Goal: Feedback & Contribution: Leave review/rating

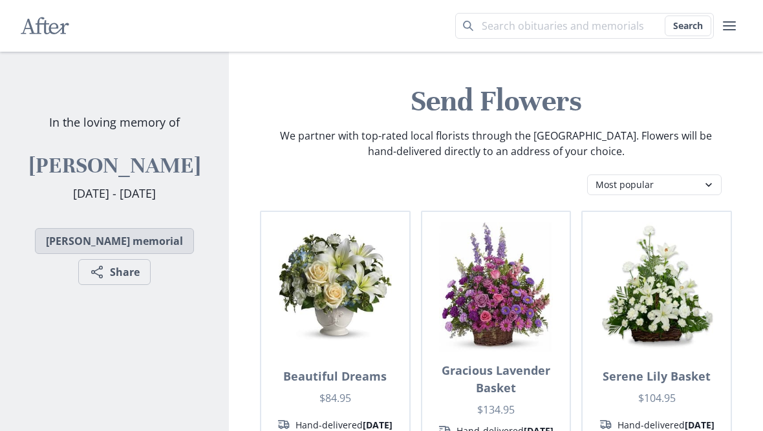
click at [137, 254] on link "[PERSON_NAME] memorial" at bounding box center [114, 241] width 159 height 26
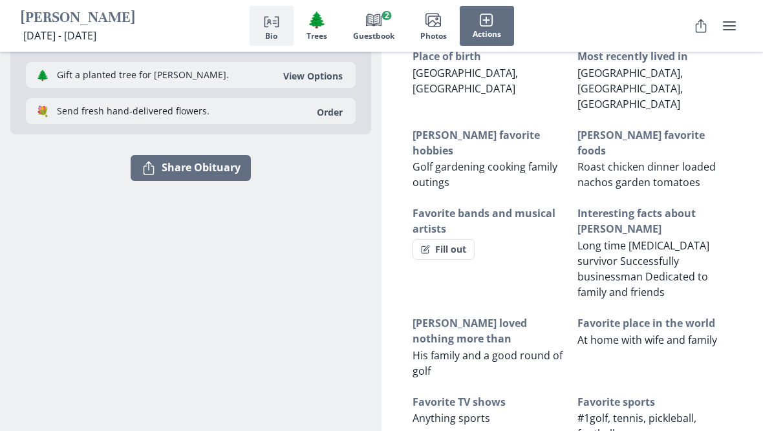
scroll to position [138, 0]
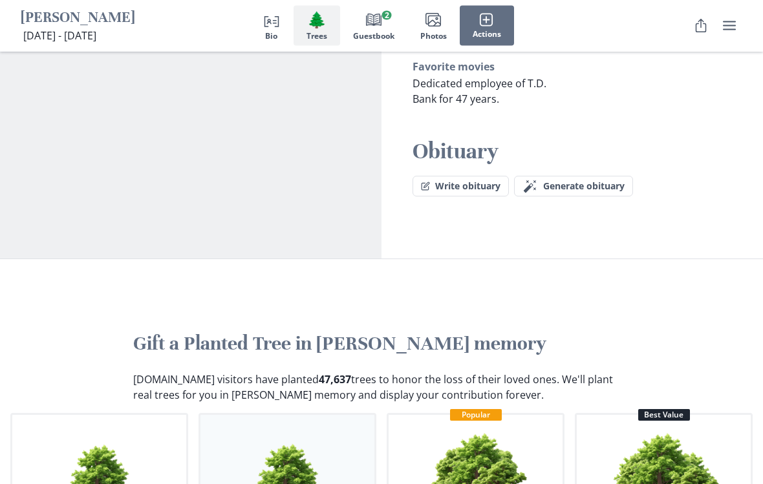
click at [342, 431] on img "button" at bounding box center [287, 485] width 111 height 111
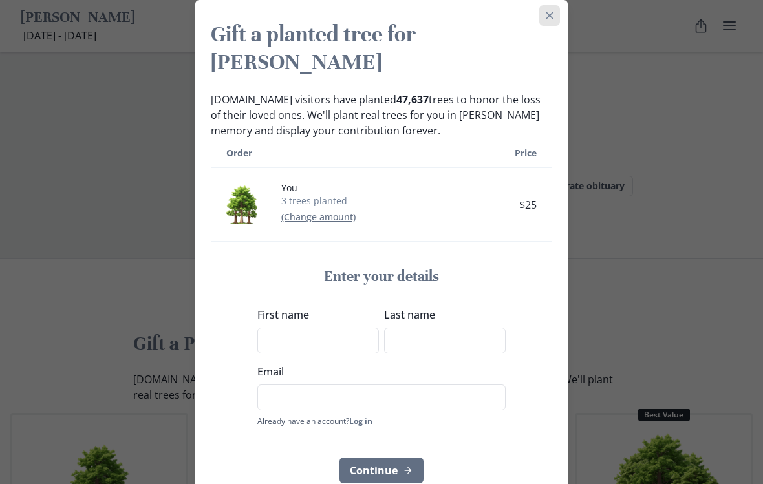
click at [545, 20] on button "Close" at bounding box center [549, 15] width 21 height 21
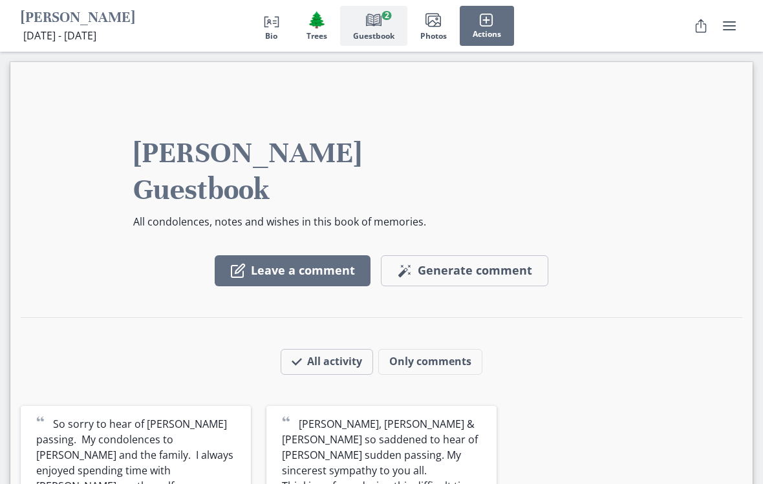
scroll to position [1201, 0]
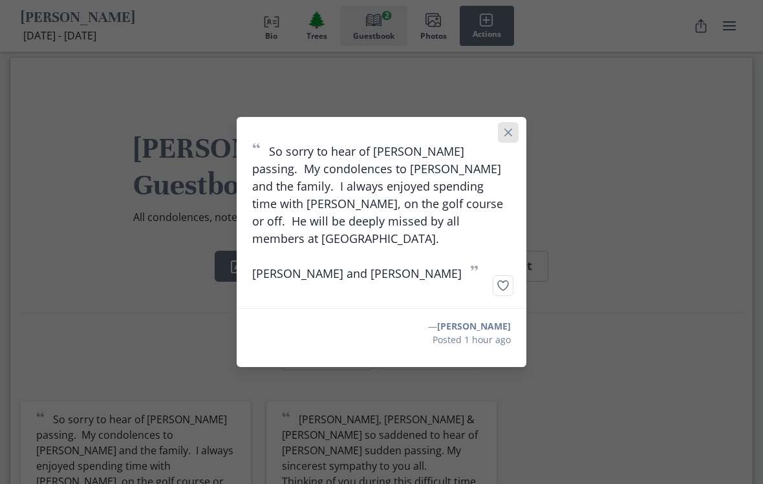
click at [518, 143] on button "Close" at bounding box center [508, 132] width 21 height 21
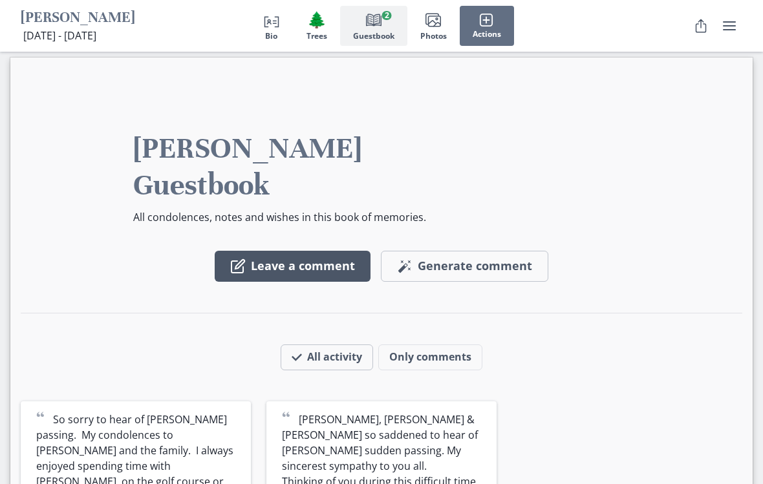
click at [303, 251] on button "Leave a comment" at bounding box center [293, 266] width 156 height 31
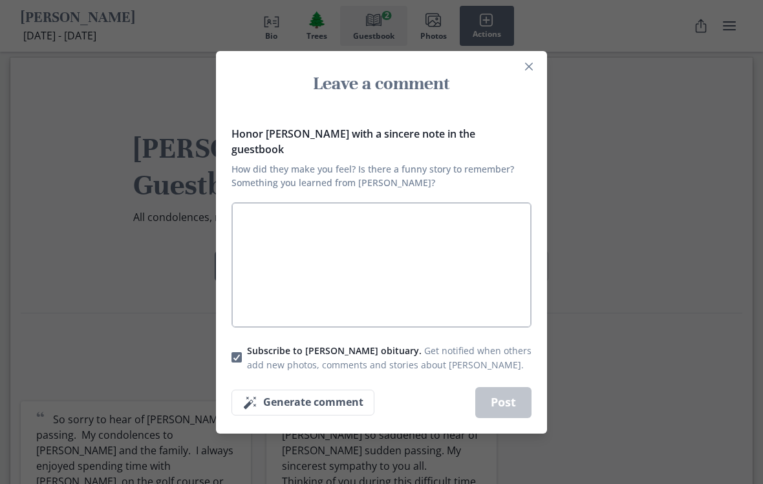
click at [259, 231] on textarea "Honor [PERSON_NAME] with a sincere note in the guestbook How did they make you …" at bounding box center [382, 264] width 300 height 125
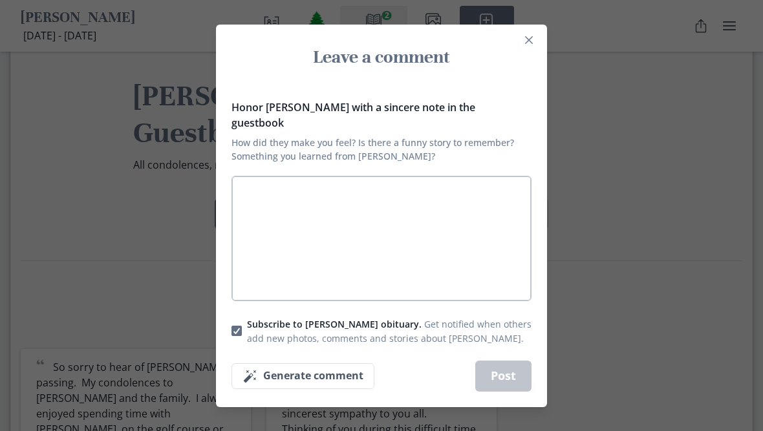
scroll to position [1254, 0]
click at [261, 197] on textarea "Honor [PERSON_NAME] with a sincere note in the guestbook How did they make you …" at bounding box center [382, 238] width 300 height 125
type textarea "S"
type textarea "x"
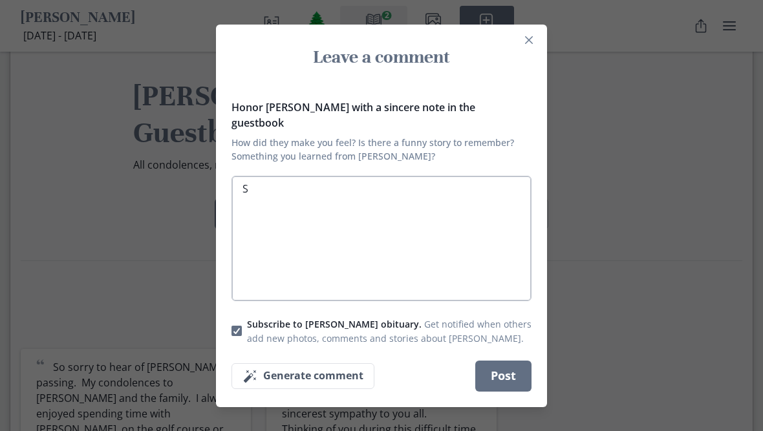
type textarea "So"
type textarea "x"
type textarea "So"
type textarea "x"
type textarea "So s"
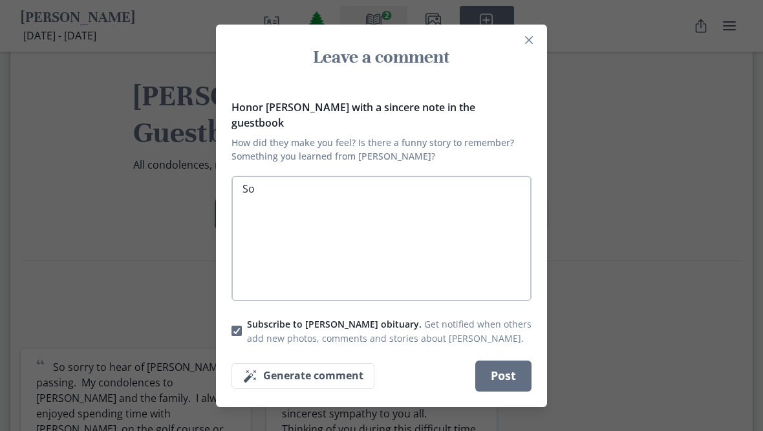
type textarea "x"
type textarea "So so"
type textarea "x"
type textarea "So sor"
type textarea "x"
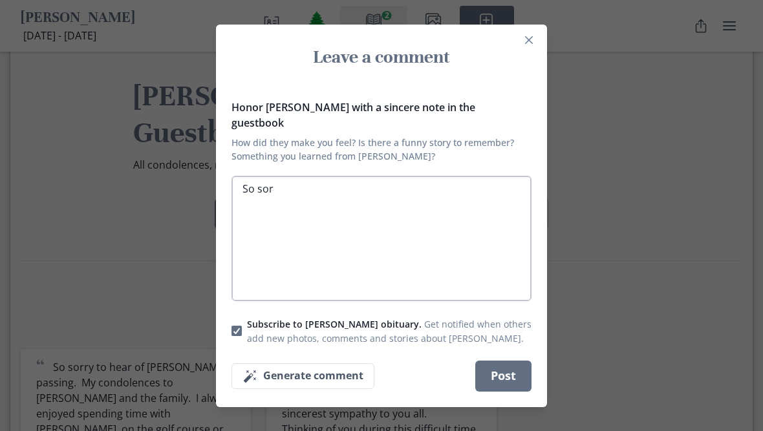
type textarea "So sorr"
type textarea "x"
type textarea "So sorry"
type textarea "x"
type textarea "So sorry"
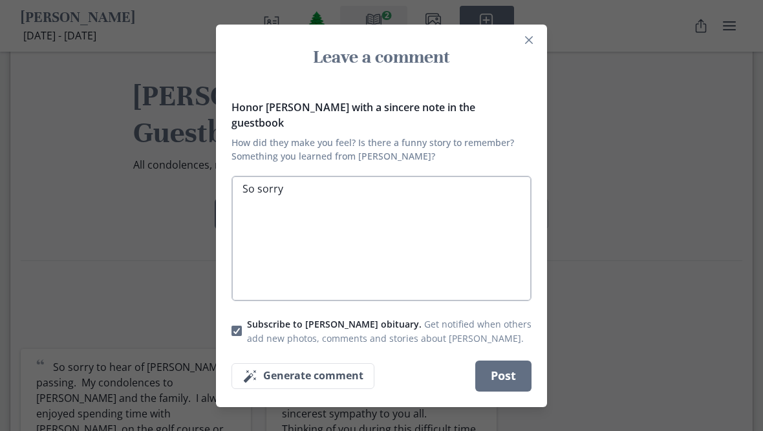
type textarea "x"
type textarea "So sorry t"
type textarea "x"
type textarea "So sorry to"
type textarea "x"
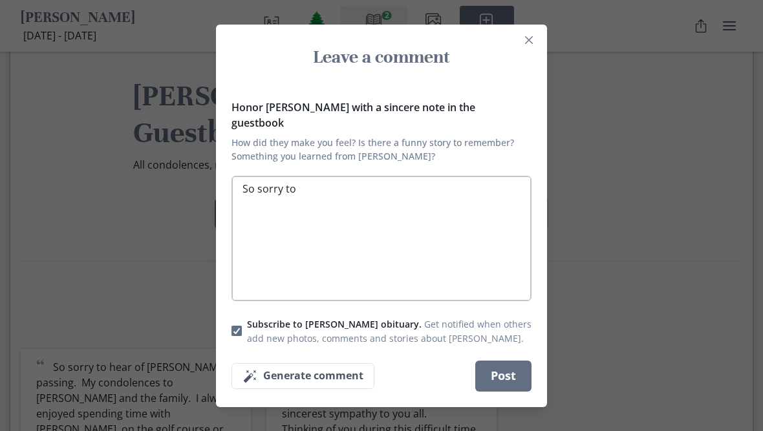
type textarea "So sorry to"
type textarea "x"
type textarea "So sorry to h"
type textarea "x"
type textarea "So sorry to he"
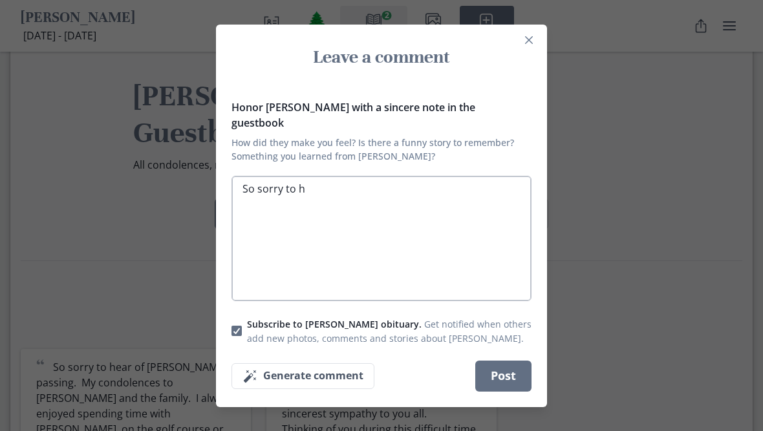
type textarea "x"
type textarea "So sorry to hea"
type textarea "x"
type textarea "So sorry to hear"
type textarea "x"
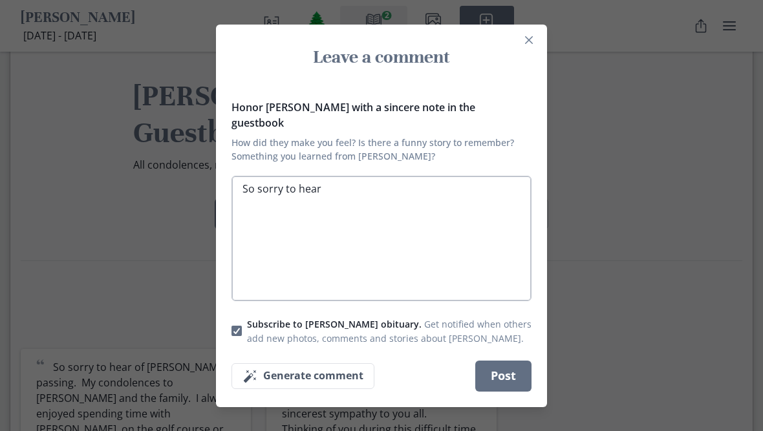
type textarea "So sorry to hear"
type textarea "x"
type textarea "So sorry to hear E"
type textarea "x"
type textarea "So sorry to hear [PERSON_NAME]"
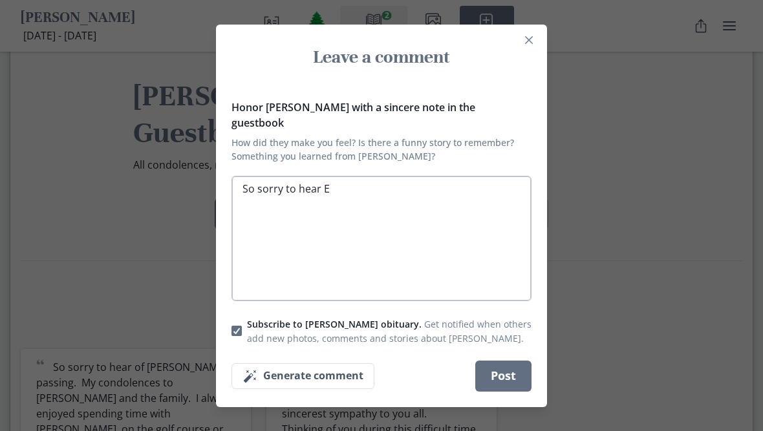
type textarea "x"
type textarea "So sorry to hear Erw"
type textarea "x"
type textarea "So sorry to hear [PERSON_NAME]"
type textarea "x"
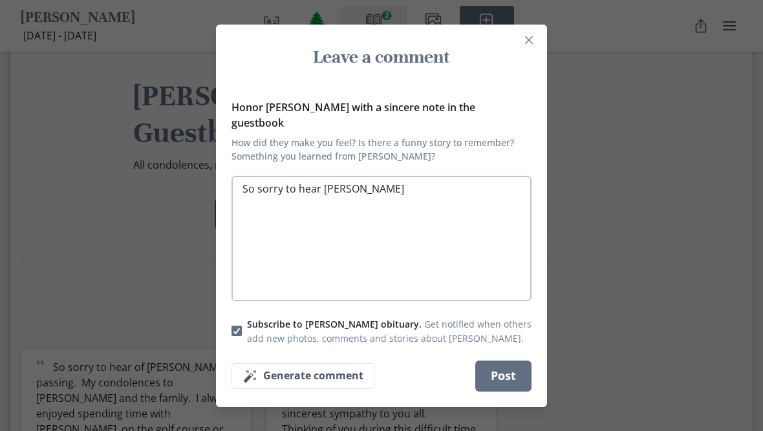
type textarea "So sorry to hear [PERSON_NAME]"
type textarea "x"
type textarea "So sorry to hear [PERSON_NAME]’"
type textarea "x"
type textarea "So sorry to hear [PERSON_NAME]"
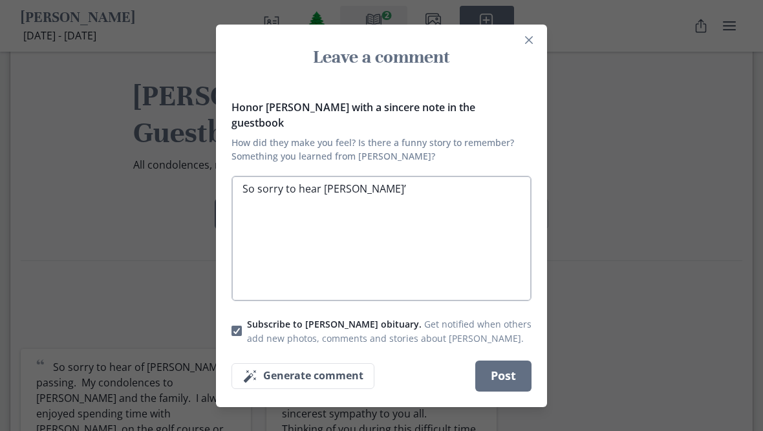
type textarea "x"
type textarea "So sorry to hear [PERSON_NAME]"
type textarea "x"
type textarea "So sorry to hear [PERSON_NAME] c"
type textarea "x"
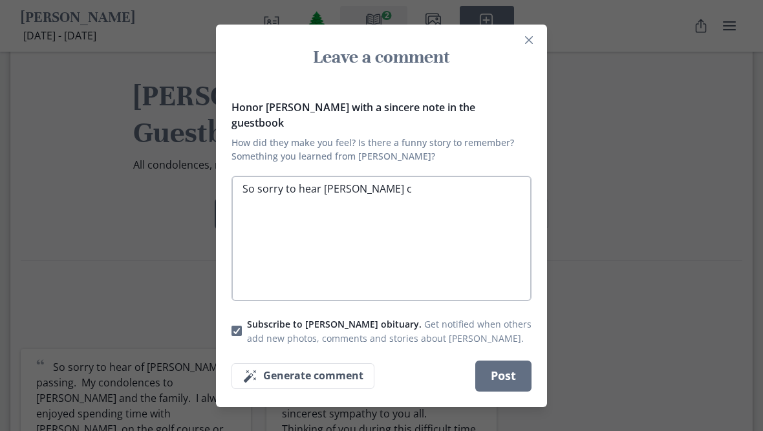
type textarea "So sorry to hear [PERSON_NAME] co"
type textarea "x"
type textarea "So sorry to hear [PERSON_NAME] cou"
type textarea "x"
type textarea "So sorry to hear [PERSON_NAME] cour"
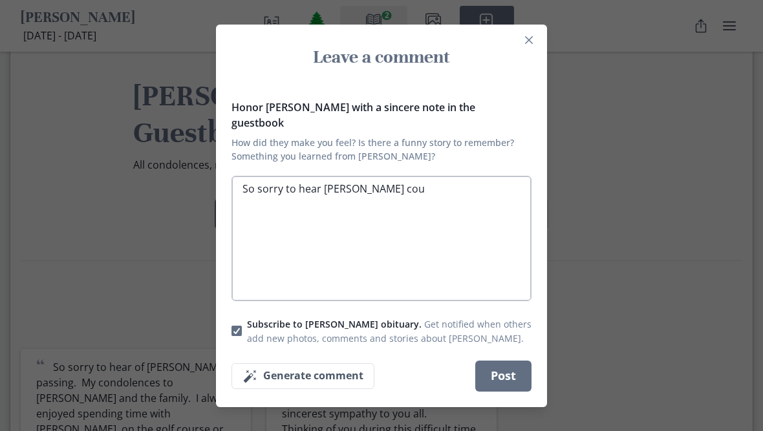
type textarea "x"
type textarea "So sorry to hear [PERSON_NAME]"
type textarea "x"
type textarea "So sorry to hear [PERSON_NAME] courag"
type textarea "x"
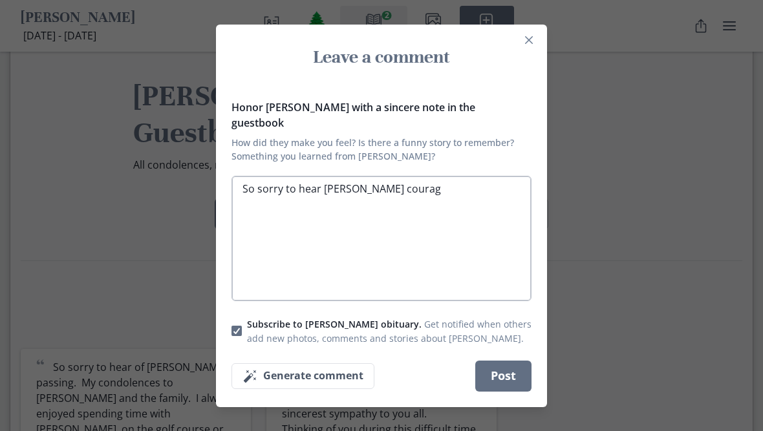
type textarea "So sorry to hear [PERSON_NAME] courage"
type textarea "x"
type textarea "So sorry to hear [PERSON_NAME] courageo"
type textarea "x"
type textarea "So sorry to hear [PERSON_NAME] courageou"
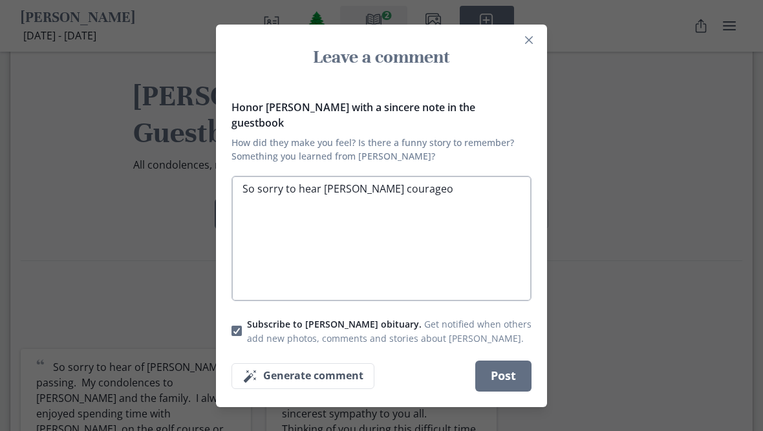
type textarea "x"
type textarea "So sorry to hear [PERSON_NAME] courageous"
type textarea "x"
type textarea "So sorry to hear [PERSON_NAME] courageous"
type textarea "x"
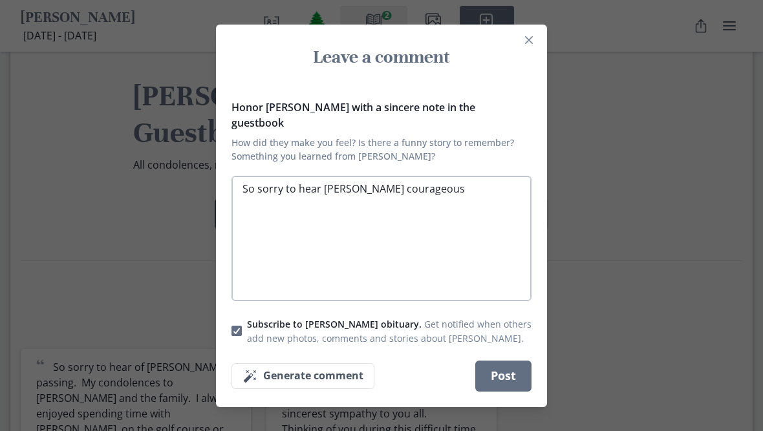
type textarea "So sorry to hear [PERSON_NAME] courageous w"
type textarea "x"
type textarea "So sorry to hear [PERSON_NAME] courageous wi"
type textarea "x"
type textarea "So sorry to hear [PERSON_NAME] courageous wil"
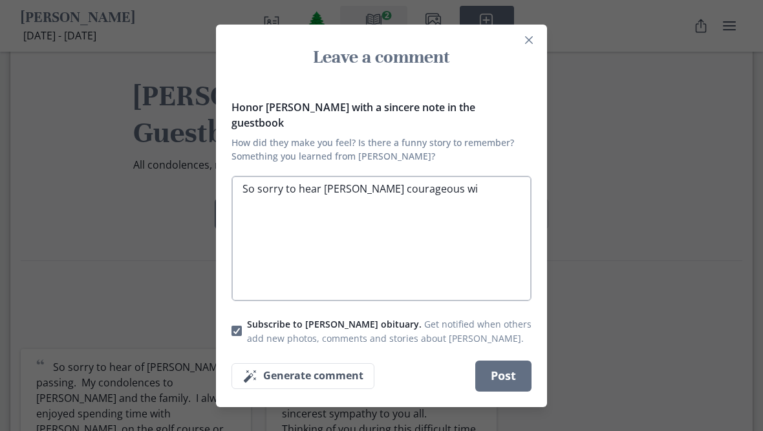
type textarea "x"
type textarea "So sorry to hear [PERSON_NAME] courageous will"
type textarea "x"
type textarea "So sorry to hear [PERSON_NAME] courageous will"
type textarea "x"
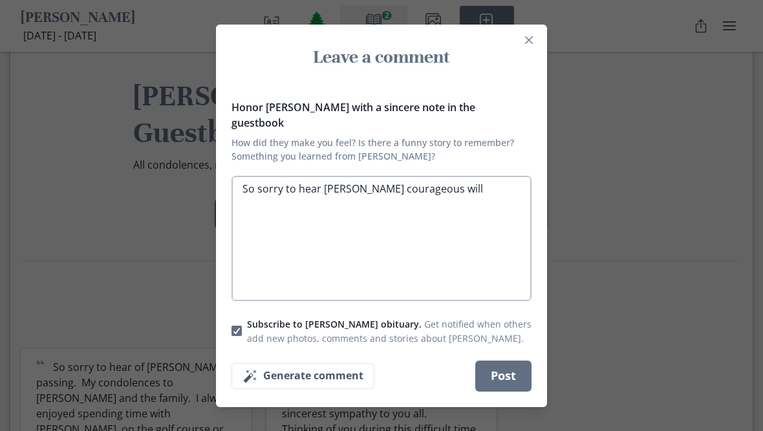
type textarea "So sorry to hear [PERSON_NAME] courageous will t"
type textarea "x"
type textarea "So sorry to hear [PERSON_NAME] courageous will to"
type textarea "x"
type textarea "So sorry to hear [PERSON_NAME] courageous will to"
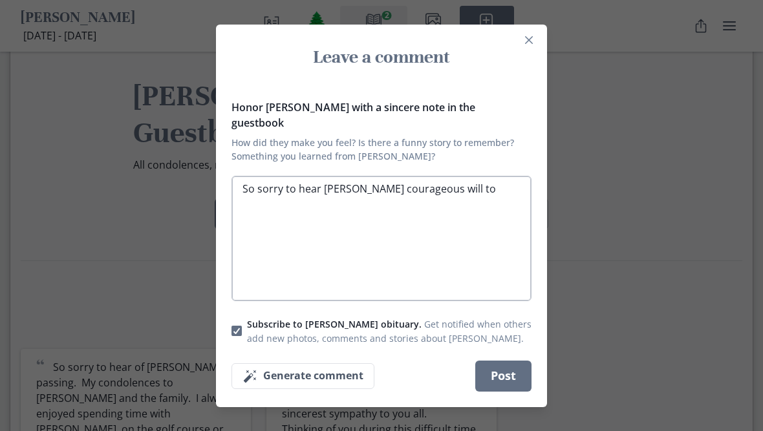
type textarea "x"
type textarea "So sorry to hear [PERSON_NAME] courageous will to l"
type textarea "x"
type textarea "So sorry to hear [PERSON_NAME] courageous will to li"
type textarea "x"
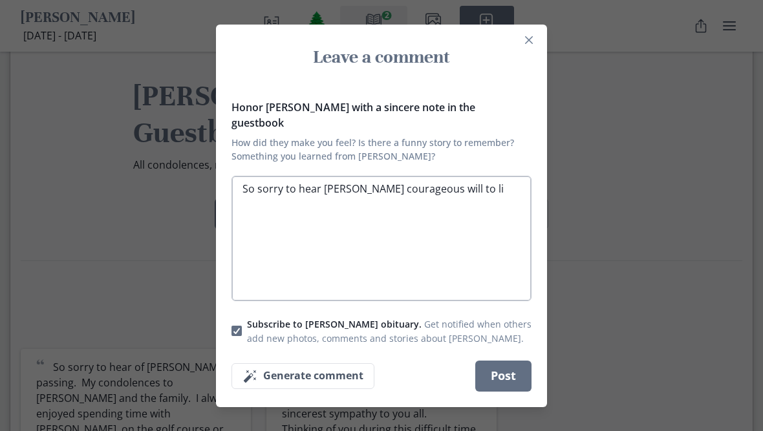
type textarea "So sorry to hear [PERSON_NAME] courageous will to liv"
type textarea "x"
type textarea "So sorry to hear [PERSON_NAME] courageous will to live"
type textarea "x"
type textarea "So sorry to hear [PERSON_NAME] courageous will to live"
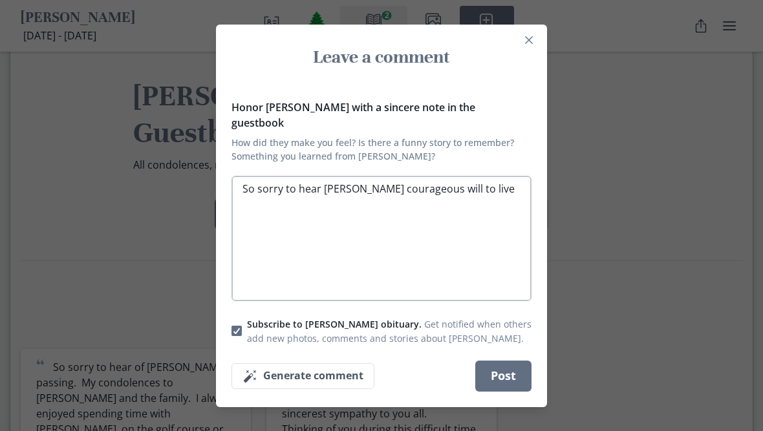
type textarea "x"
type textarea "So sorry to hear [PERSON_NAME] courageous will to live h"
type textarea "x"
type textarea "So sorry to hear [PERSON_NAME] courageous will to live ha"
type textarea "x"
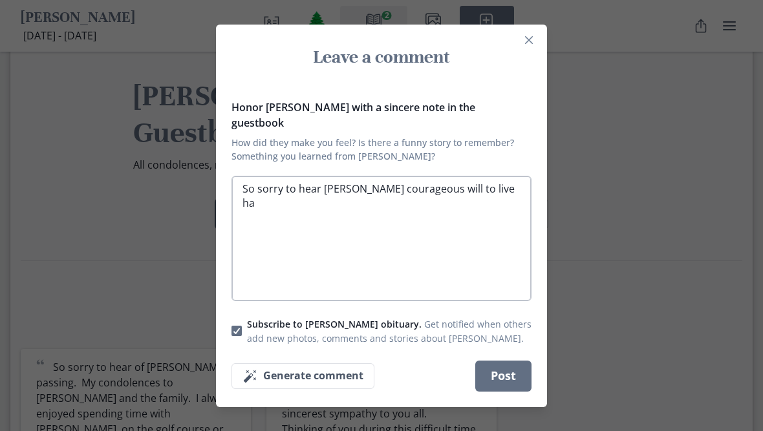
type textarea "So sorry to hear [PERSON_NAME] courageous will to live has"
type textarea "x"
type textarea "So sorry to hear [PERSON_NAME] courageous will to live has"
type textarea "x"
type textarea "So sorry to hear [PERSON_NAME] courageous will to live has e"
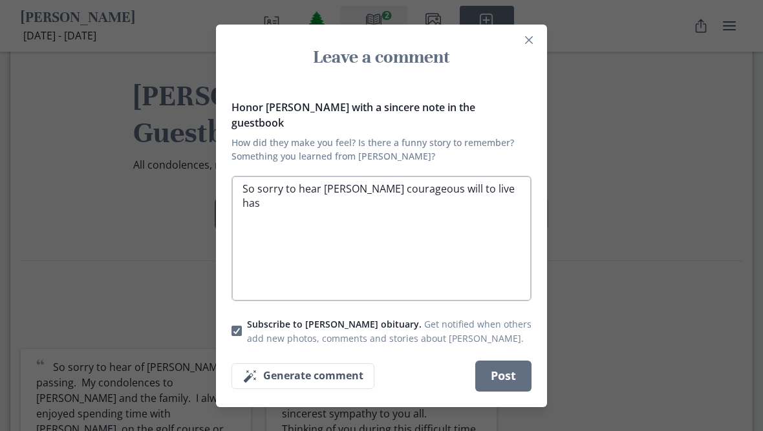
type textarea "x"
type textarea "So sorry to hear [PERSON_NAME] courageous will to live has en"
type textarea "x"
type textarea "So sorry to hear [PERSON_NAME] courageous will to live has end"
type textarea "x"
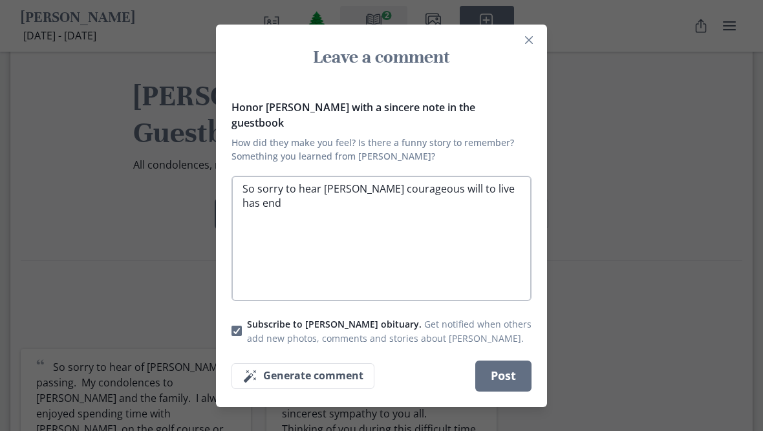
type textarea "So sorry to hear [PERSON_NAME] courageous will to live has ende"
type textarea "x"
type textarea "So sorry to hear [PERSON_NAME] courageous will to live has ended"
type textarea "x"
type textarea "So sorry to hear [PERSON_NAME] courageous will to live has ended."
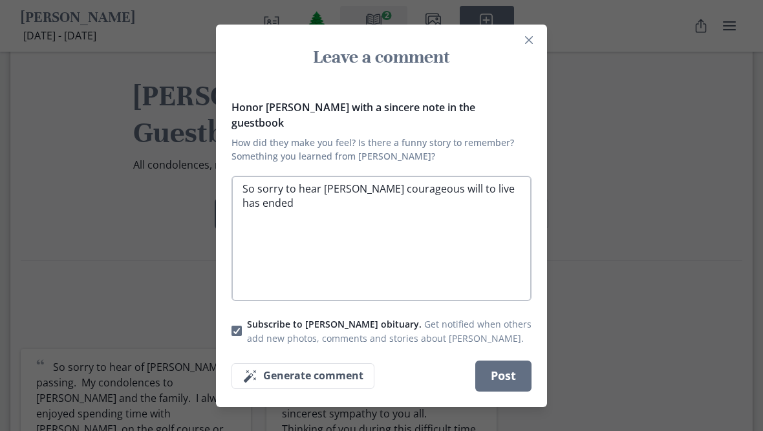
type textarea "x"
type textarea "So sorry to hear [PERSON_NAME] courageous will to live has ended."
type textarea "x"
type textarea "So sorry to hear [PERSON_NAME] courageous will to live has ended. M"
type textarea "x"
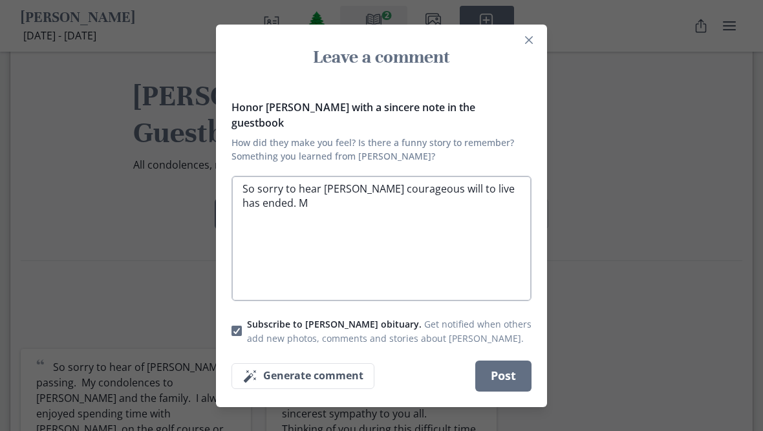
type textarea "So sorry to hear [PERSON_NAME] courageous will to live has ended. My"
type textarea "x"
type textarea "So sorry to hear [PERSON_NAME] courageous will to live has ended. My"
type textarea "x"
type textarea "So sorry to hear [PERSON_NAME] courageous will to live has ended. My s"
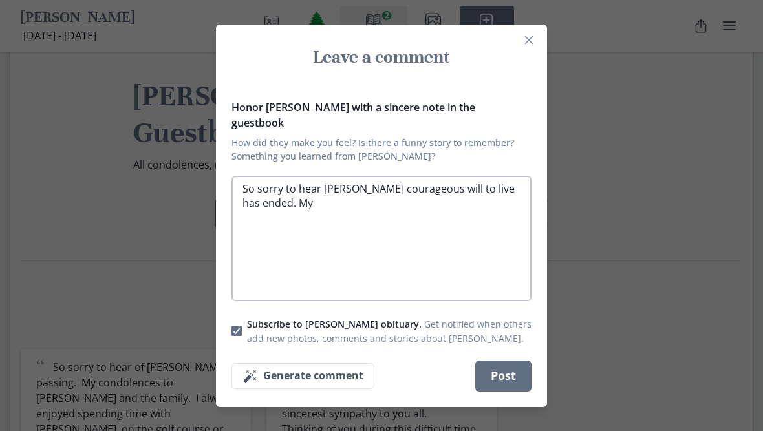
type textarea "x"
type textarea "So sorry to hear [PERSON_NAME] courageous will to live has ended. My sy"
type textarea "x"
type textarea "So sorry to hear [PERSON_NAME] courageous will to live has ended. My sym"
type textarea "x"
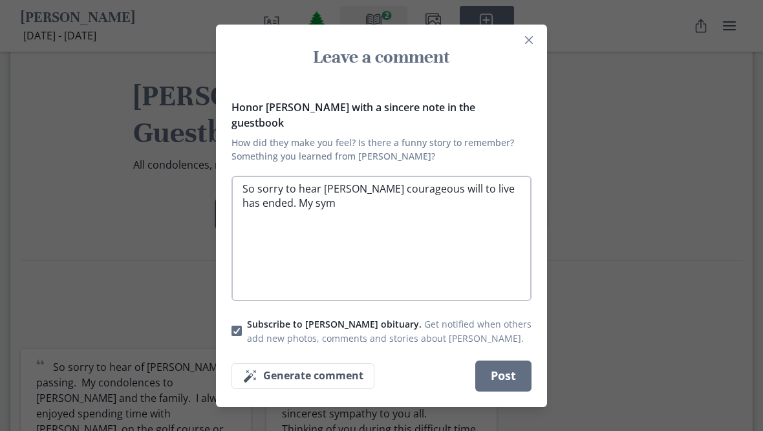
type textarea "So sorry to hear [PERSON_NAME] courageous will to live has ended. My symp"
type textarea "x"
type textarea "So sorry to hear [PERSON_NAME] courageous will to live has ended. My sympa"
type textarea "x"
type textarea "So sorry to hear [PERSON_NAME] courageous will to live has ended. My sympat"
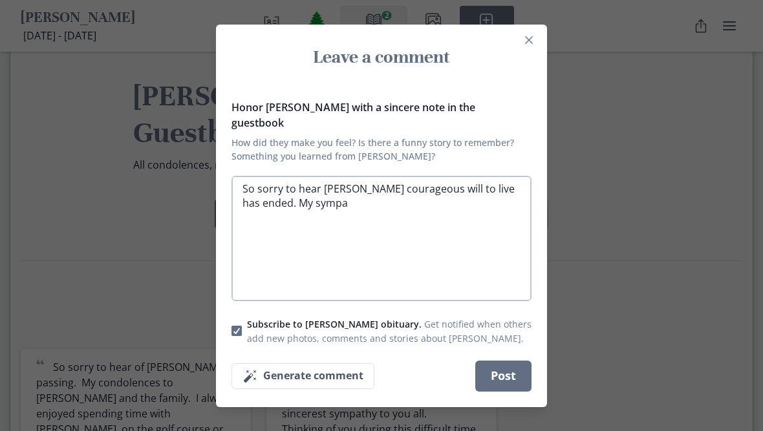
type textarea "x"
type textarea "So sorry to hear [PERSON_NAME] courageous will to live has ended. My sympath"
type textarea "x"
type textarea "So sorry to hear [PERSON_NAME] courageous will to live has ended. My sympathy"
type textarea "x"
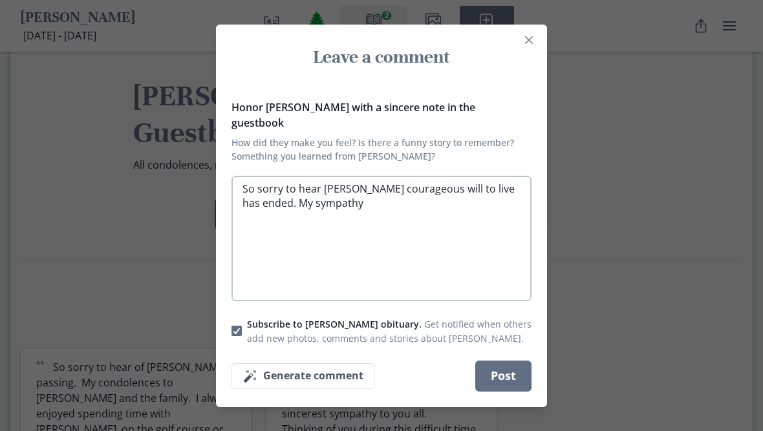
type textarea "So sorry to hear [PERSON_NAME] courageous will to live has ended. My sympathy"
type textarea "x"
type textarea "So sorry to hear [PERSON_NAME] courageous will to live has ended. My sympathy."
type textarea "x"
type textarea "So sorry to hear [PERSON_NAME] courageous will to live has ended. My sympathy."
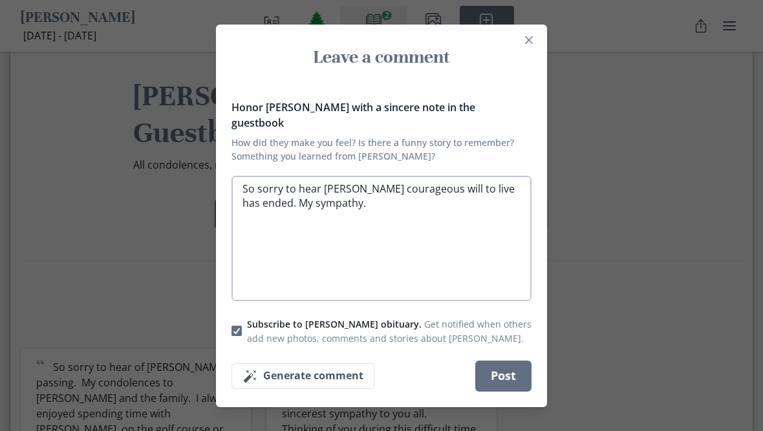
type textarea "x"
type textarea "So sorry to hear [PERSON_NAME] courageous will to live has ended. My sympathy. t"
type textarea "x"
type textarea "So sorry to hear [PERSON_NAME] courageous will to live has ended. My sympathy. …"
type textarea "x"
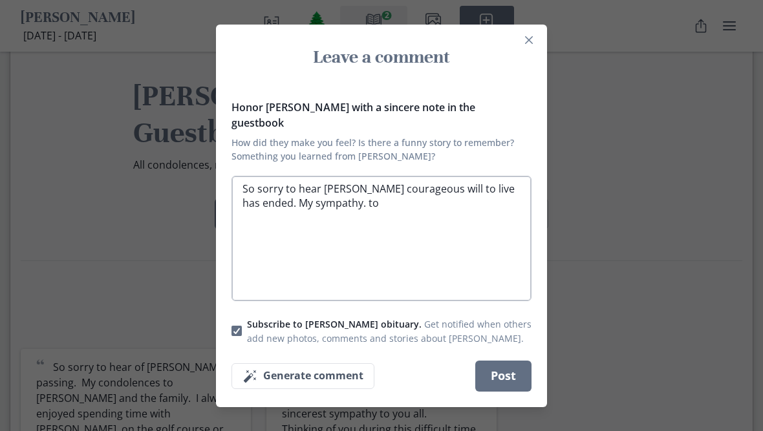
type textarea "So sorry to hear [PERSON_NAME] courageous will to live has ended. My sympathy. …"
type textarea "x"
type textarea "So sorry to hear [PERSON_NAME] courageous will to live has ended. My sympathy. …"
type textarea "x"
type textarea "So sorry to hear [PERSON_NAME] courageous will to live has ended. My sympathy. …"
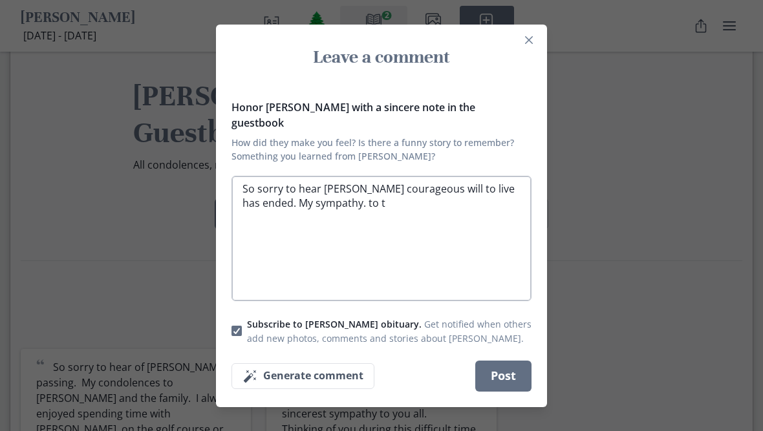
type textarea "x"
type textarea "So sorry to hear [PERSON_NAME] courageous will to live has ended. My sympathy. …"
type textarea "x"
type textarea "So sorry to hear [PERSON_NAME] courageous will to live has ended. My sympathy. …"
type textarea "x"
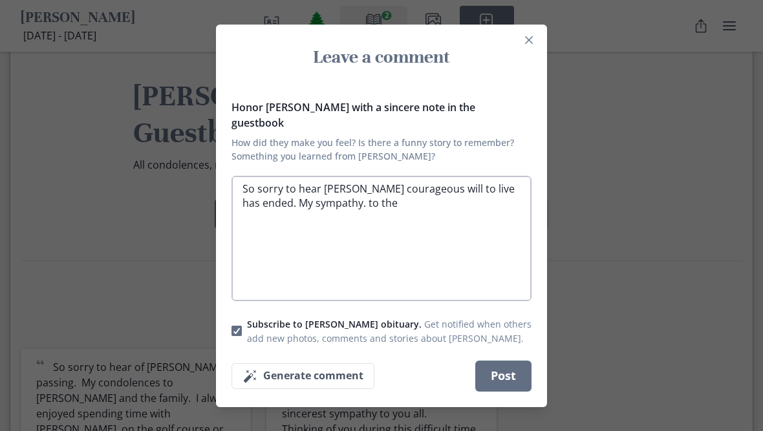
type textarea "So sorry to hear [PERSON_NAME] courageous will to live has ended. My sympathy. …"
type textarea "x"
type textarea "So sorry to hear [PERSON_NAME] courageous will to live has ended. My sympathy. …"
type textarea "x"
type textarea "So sorry to hear [PERSON_NAME] courageous will to live has ended. My sympathy. …"
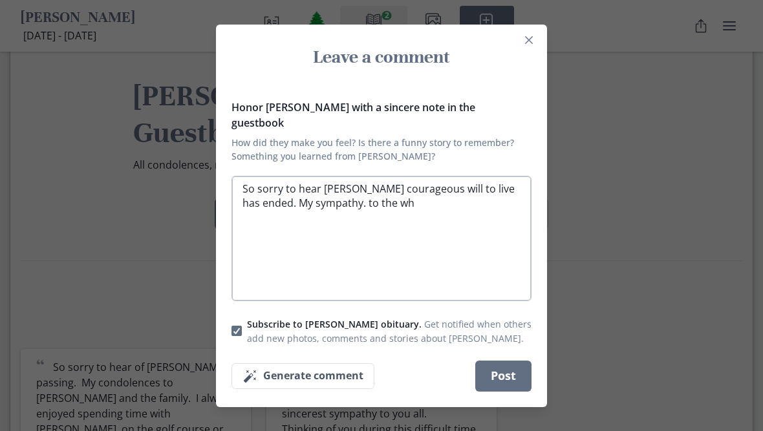
type textarea "x"
type textarea "So sorry to hear [PERSON_NAME] courageous will to live has ended. My sympathy. …"
type textarea "x"
type textarea "So sorry to hear [PERSON_NAME] courageous will to live has ended. My sympathy. …"
type textarea "x"
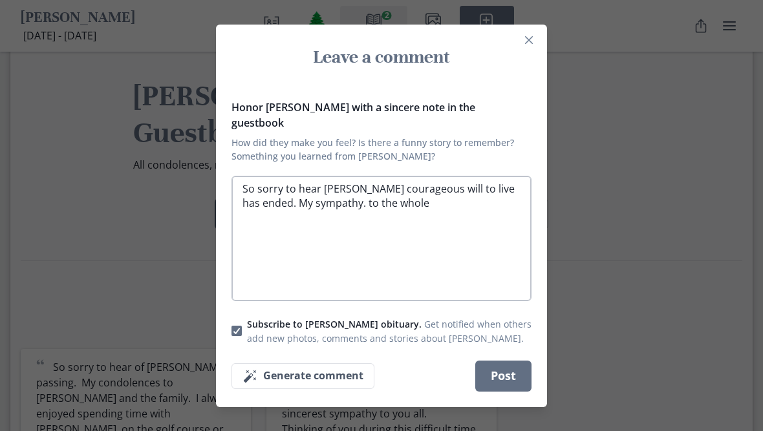
type textarea "So sorry to hear [PERSON_NAME] courageous will to live has ended. My sympathy. …"
type textarea "x"
type textarea "So sorry to hear [PERSON_NAME] courageous will to live has ended. My sympathy. …"
type textarea "x"
type textarea "So sorry to hear [PERSON_NAME] courageous will to live has ended. My sympathy. …"
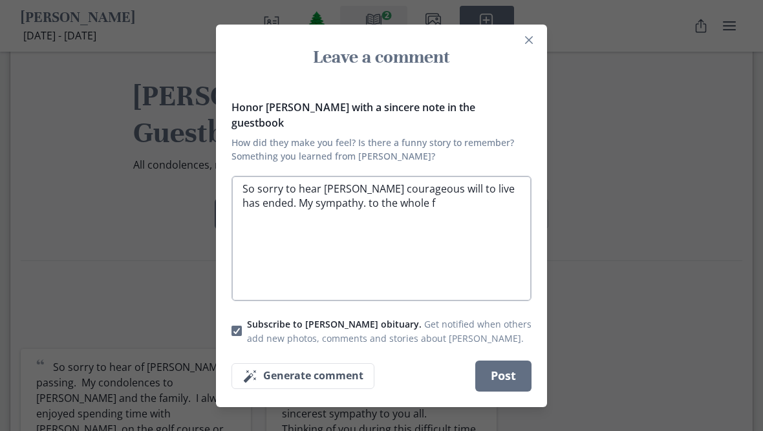
type textarea "x"
type textarea "So sorry to hear [PERSON_NAME] courageous will to live has ended. My sympathy. …"
type textarea "x"
type textarea "So sorry to hear [PERSON_NAME] courageous will to live has ended. My sympathy. …"
type textarea "x"
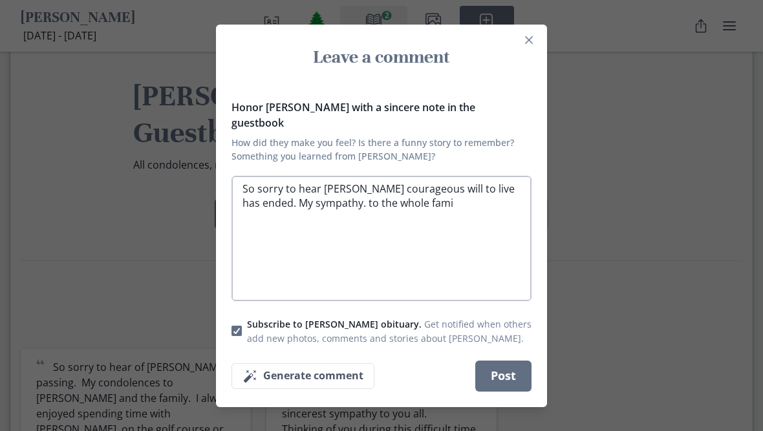
type textarea "So sorry to hear [PERSON_NAME] courageous will to live has ended. My sympathy. …"
type textarea "x"
type textarea "So sorry to hear [PERSON_NAME] courageous will to live has ended. My sympathy. …"
type textarea "x"
type textarea "So sorry to hear [PERSON_NAME] courageous will to live has ended. My sympathy. …"
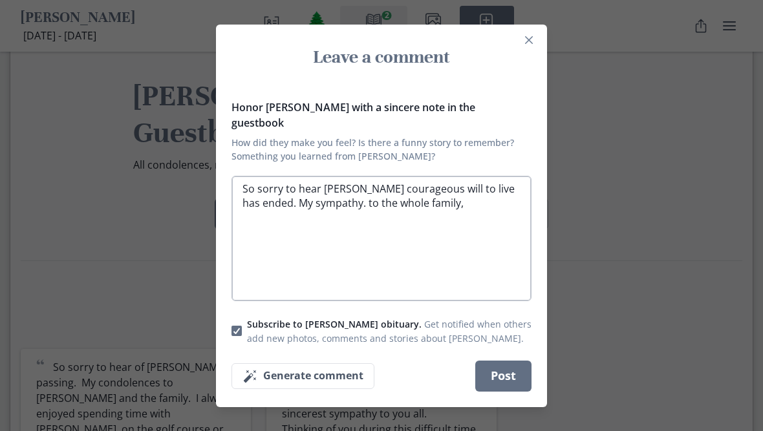
type textarea "x"
type textarea "So sorry to hear [PERSON_NAME] courageous will to live has ended. My sympathy. …"
type textarea "x"
type textarea "So sorry to hear [PERSON_NAME] courageous will to live has ended. My sympathy. …"
type textarea "x"
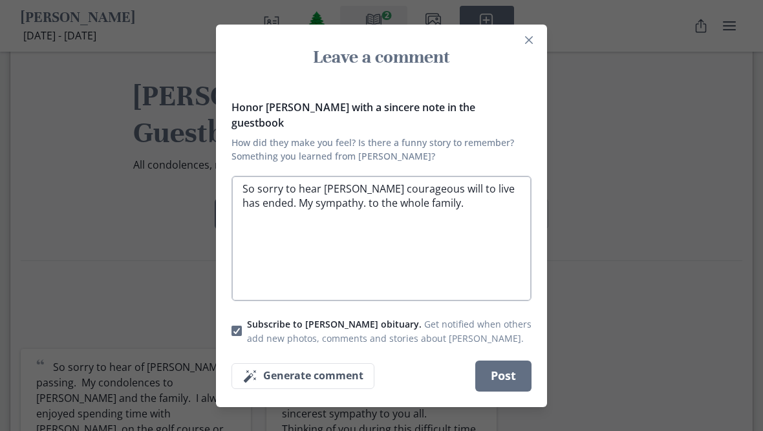
click at [310, 199] on textarea "So sorry to hear [PERSON_NAME] courageous will to live has ended. My sympathy. …" at bounding box center [382, 238] width 300 height 125
type textarea "So sorry to hear [PERSON_NAME] courageous will to live has ended. My sympathy t…"
type textarea "x"
click at [429, 208] on textarea "So sorry to hear [PERSON_NAME] courageous will to live has ended. My sympathy t…" at bounding box center [382, 238] width 300 height 125
type textarea "So sorry to hear [PERSON_NAME] courageous will to live has ended. My sympathy t…"
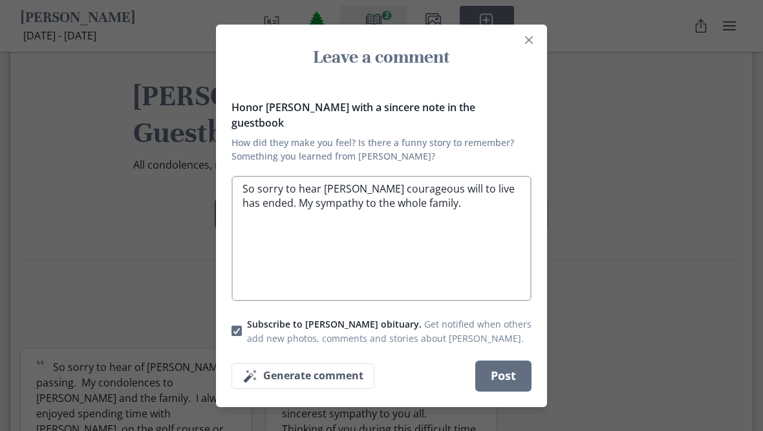
type textarea "x"
type textarea "So sorry to hear [PERSON_NAME] courageous will to live has ended. My sympathy t…"
type textarea "x"
type textarea "So sorry to hear [PERSON_NAME] courageous will to live has ended. My sympathy t…"
type textarea "x"
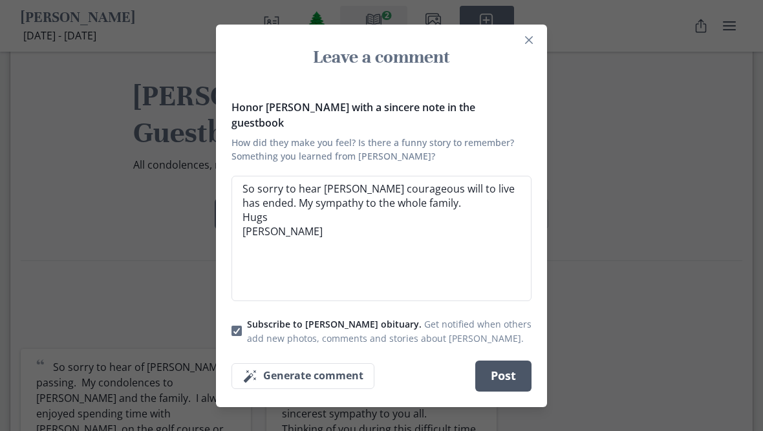
click at [505, 379] on button "Post" at bounding box center [503, 376] width 56 height 31
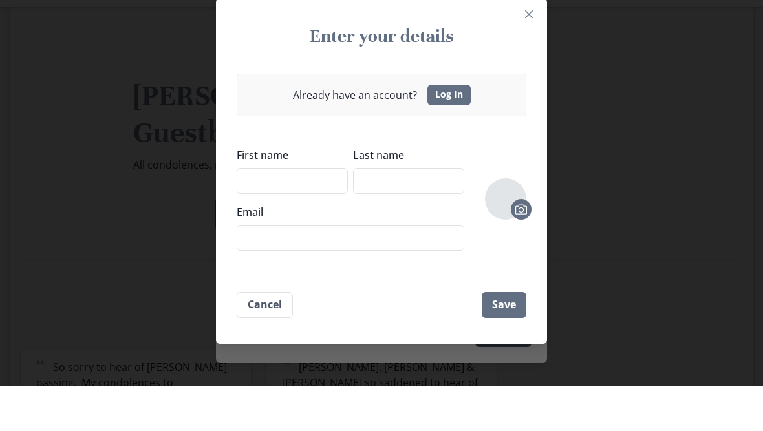
scroll to position [1201, 0]
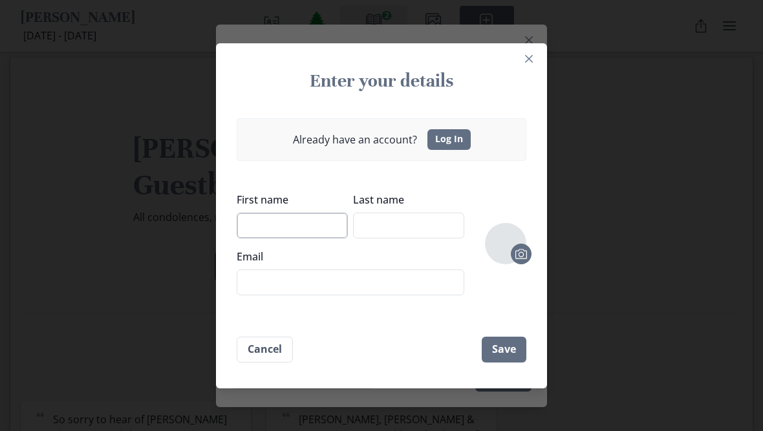
click at [260, 229] on input "First name" at bounding box center [292, 226] width 111 height 26
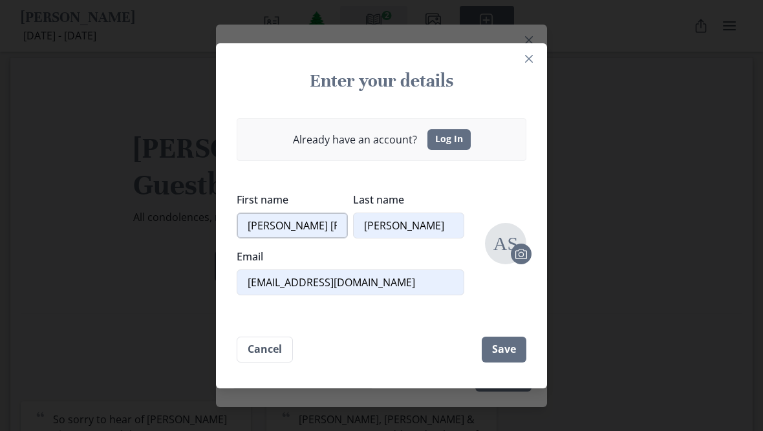
click at [299, 224] on input "[PERSON_NAME] [PERSON_NAME]" at bounding box center [292, 226] width 111 height 26
click at [506, 354] on button "Save" at bounding box center [504, 350] width 45 height 26
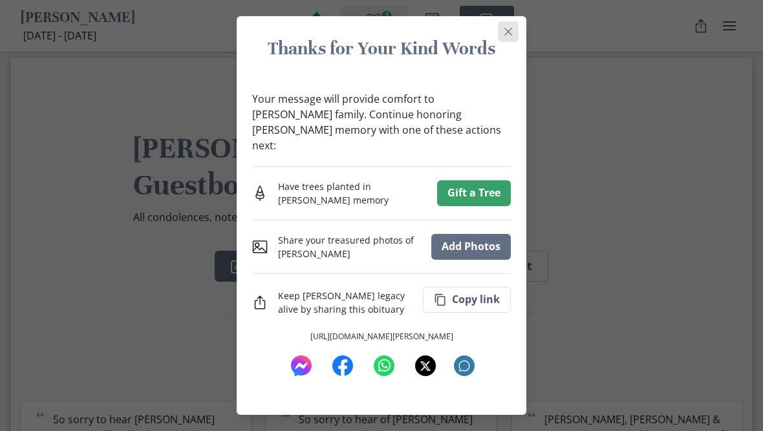
click at [515, 42] on button "Close" at bounding box center [508, 31] width 21 height 21
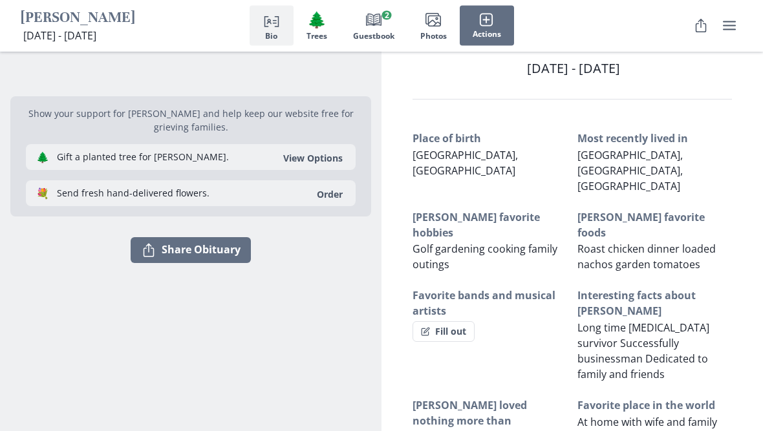
scroll to position [0, 0]
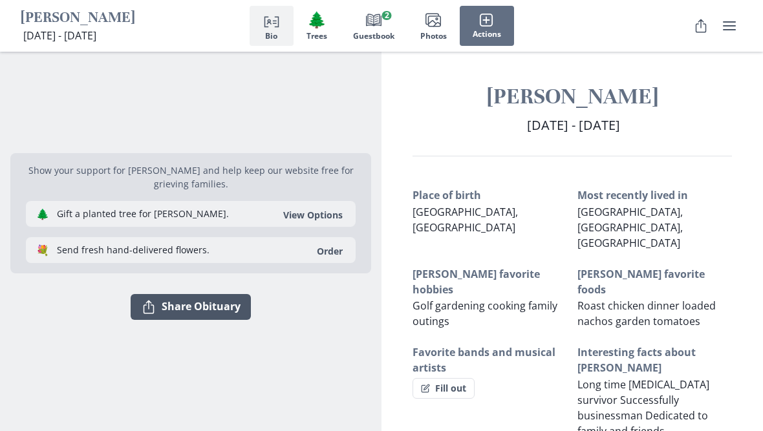
click at [209, 314] on button "Share Share Obituary" at bounding box center [191, 307] width 120 height 26
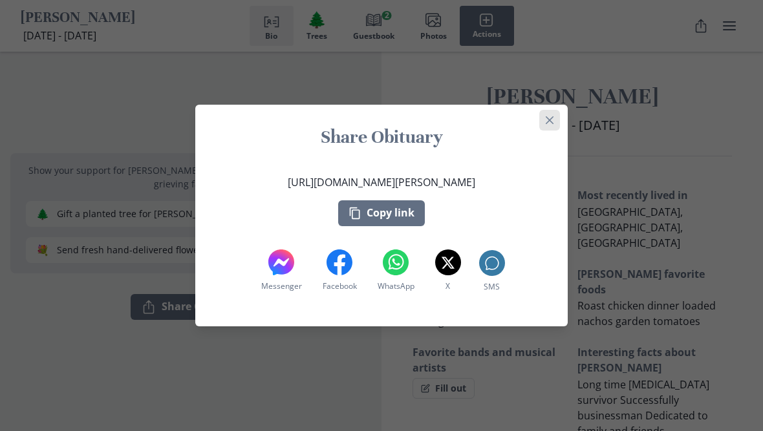
click at [550, 122] on button "Close" at bounding box center [549, 120] width 21 height 21
